Goal: Find specific page/section: Find specific page/section

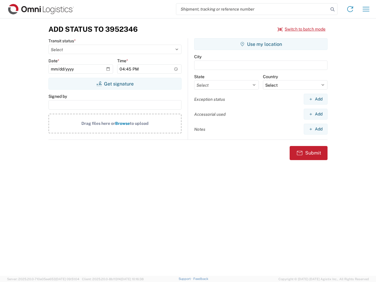
click at [253, 9] on input "search" at bounding box center [252, 9] width 152 height 11
click at [333, 9] on icon at bounding box center [333, 9] width 8 height 8
click at [351, 9] on icon at bounding box center [350, 8] width 9 height 9
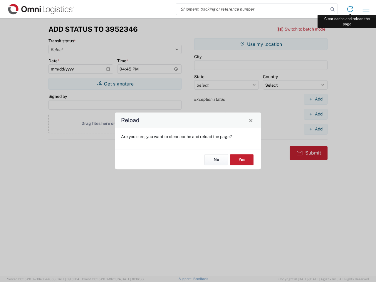
click at [366, 9] on div "Reload Are you sure, you want to clear cache and reload the page? No Yes" at bounding box center [188, 141] width 376 height 282
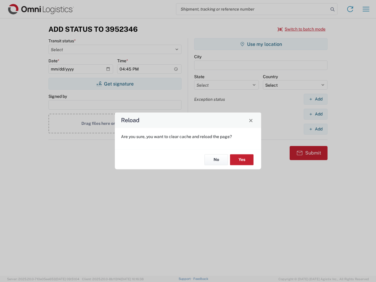
click at [302, 29] on div "Reload Are you sure, you want to clear cache and reload the page? No Yes" at bounding box center [188, 141] width 376 height 282
click at [115, 84] on div "Reload Are you sure, you want to clear cache and reload the page? No Yes" at bounding box center [188, 141] width 376 height 282
click at [261, 44] on div "Reload Are you sure, you want to clear cache and reload the page? No Yes" at bounding box center [188, 141] width 376 height 282
click at [316, 99] on div "Reload Are you sure, you want to clear cache and reload the page? No Yes" at bounding box center [188, 141] width 376 height 282
click at [316, 114] on div "Reload Are you sure, you want to clear cache and reload the page? No Yes" at bounding box center [188, 141] width 376 height 282
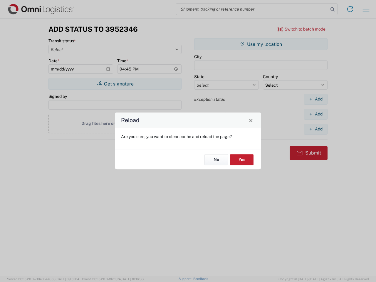
click at [316, 129] on div "Reload Are you sure, you want to clear cache and reload the page? No Yes" at bounding box center [188, 141] width 376 height 282
